Goal: Information Seeking & Learning: Understand process/instructions

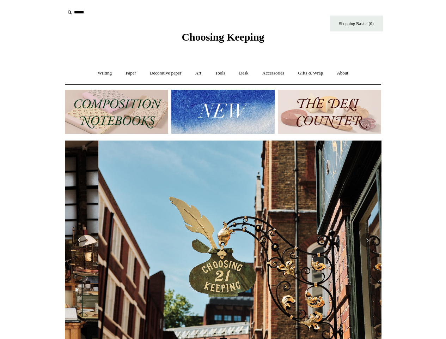
scroll to position [0, 317]
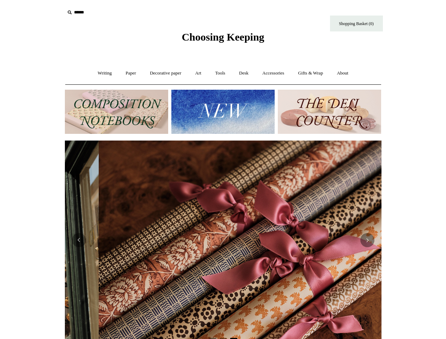
scroll to position [0, 634]
